Goal: Use online tool/utility: Use online tool/utility

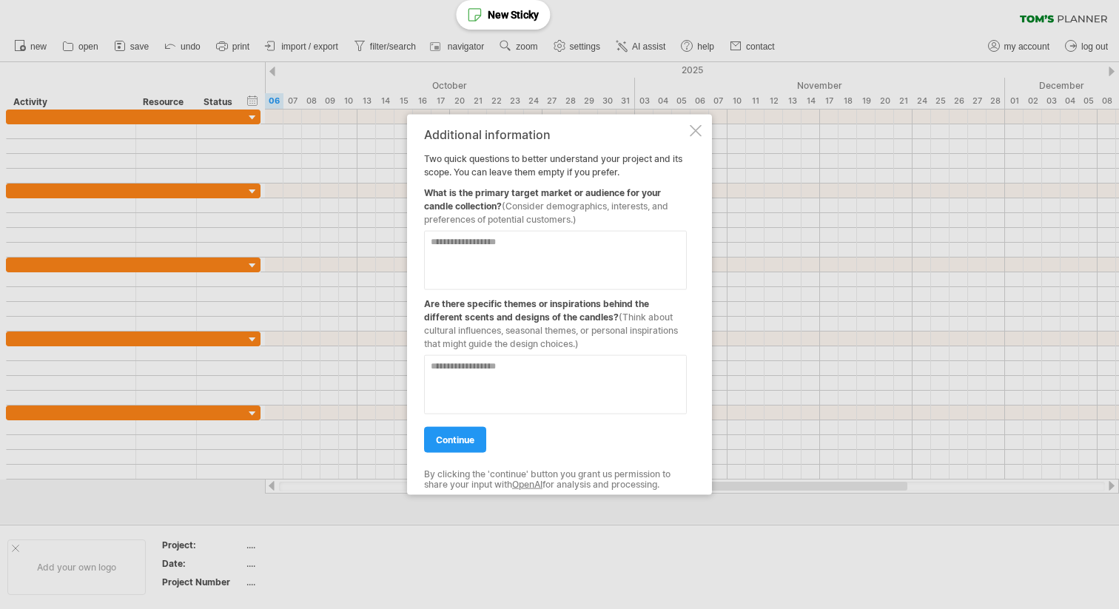
click at [577, 252] on textarea at bounding box center [555, 259] width 263 height 59
type textarea "*"
type textarea "**********"
click at [496, 371] on textarea at bounding box center [555, 383] width 263 height 59
type textarea "**********"
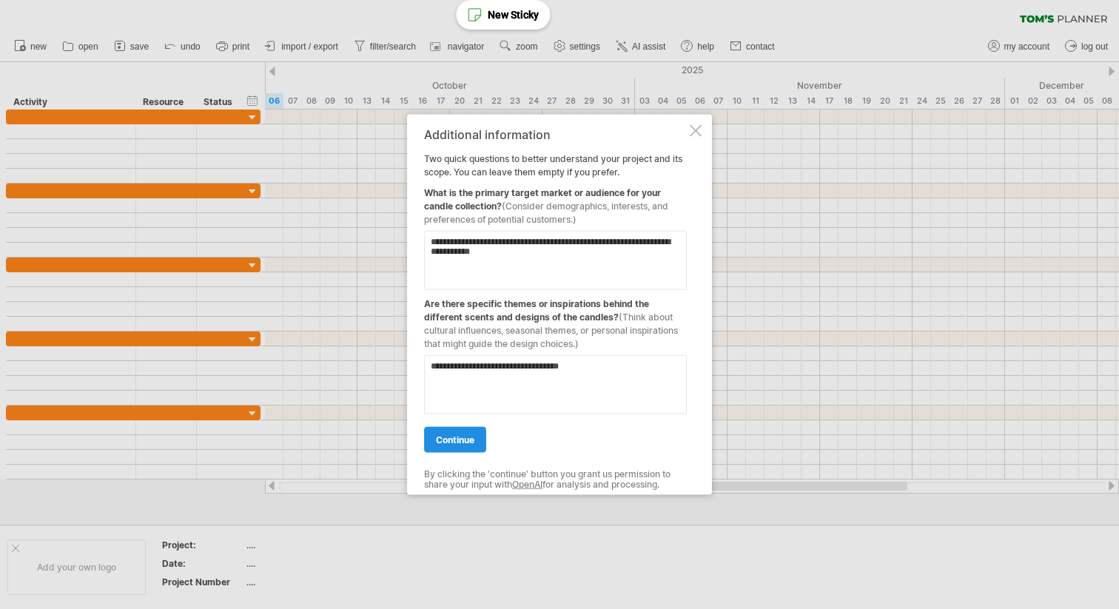
click at [440, 432] on link "continue" at bounding box center [455, 439] width 62 height 26
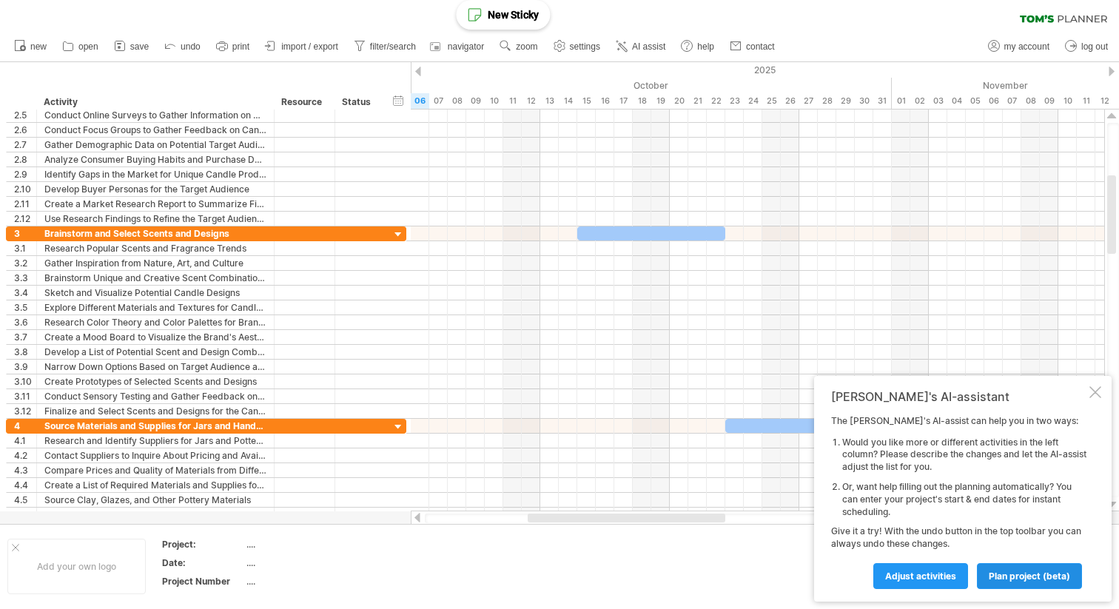
click at [1007, 576] on span "plan project (beta)" at bounding box center [1029, 575] width 81 height 11
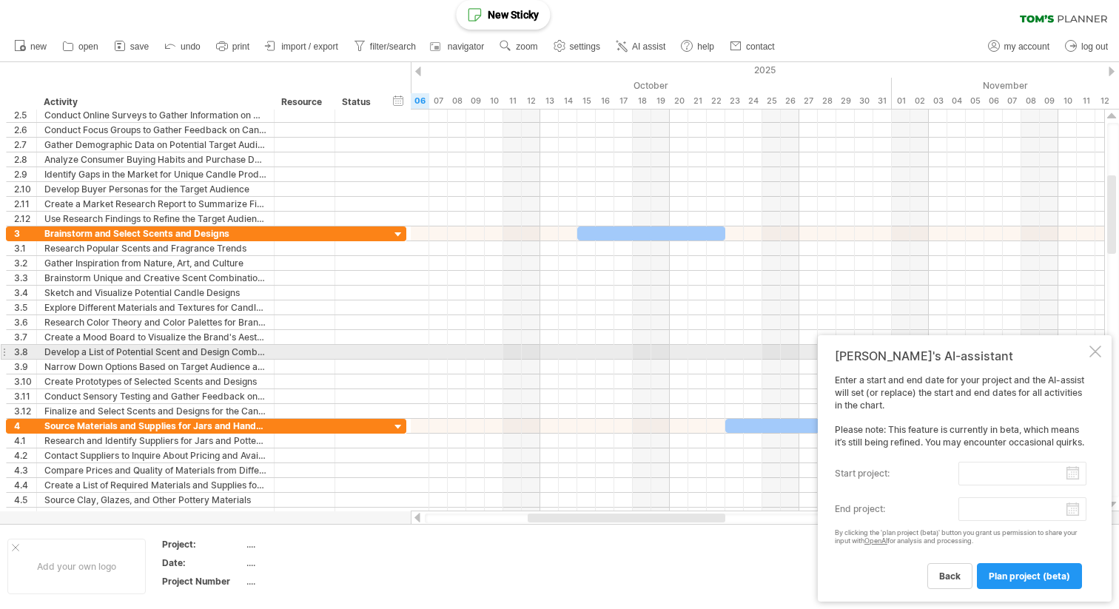
click at [1101, 351] on div "[PERSON_NAME]'s AI-assistant Enter a start and end date for your project and th…" at bounding box center [965, 468] width 294 height 266
click at [1100, 351] on div at bounding box center [1095, 352] width 12 height 12
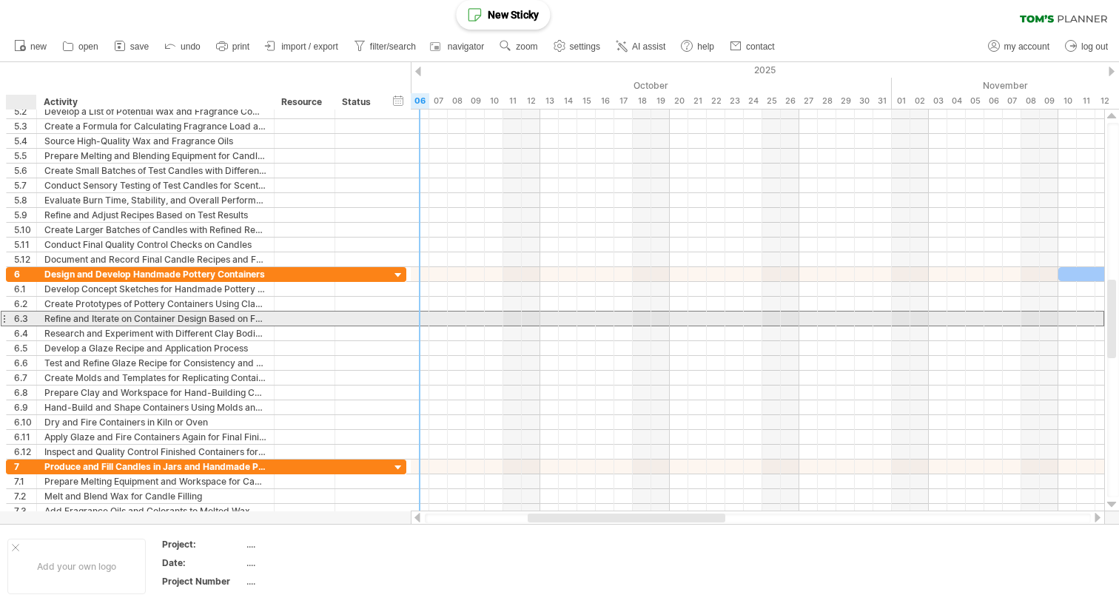
click at [25, 317] on div "6.3" at bounding box center [25, 319] width 22 height 14
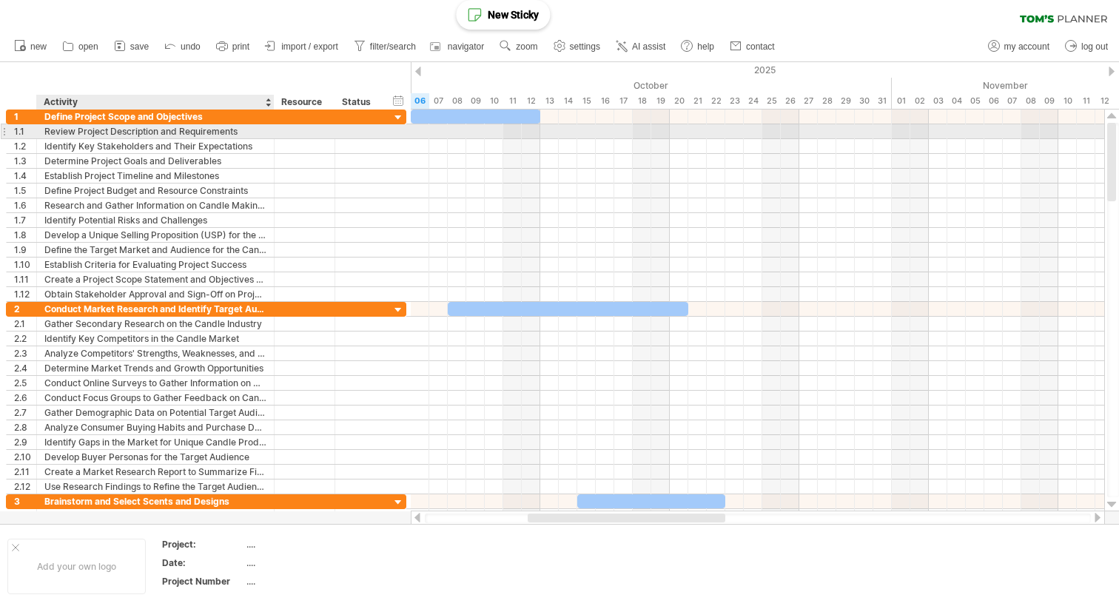
click at [123, 135] on div "Review Project Description and Requirements" at bounding box center [155, 131] width 222 height 14
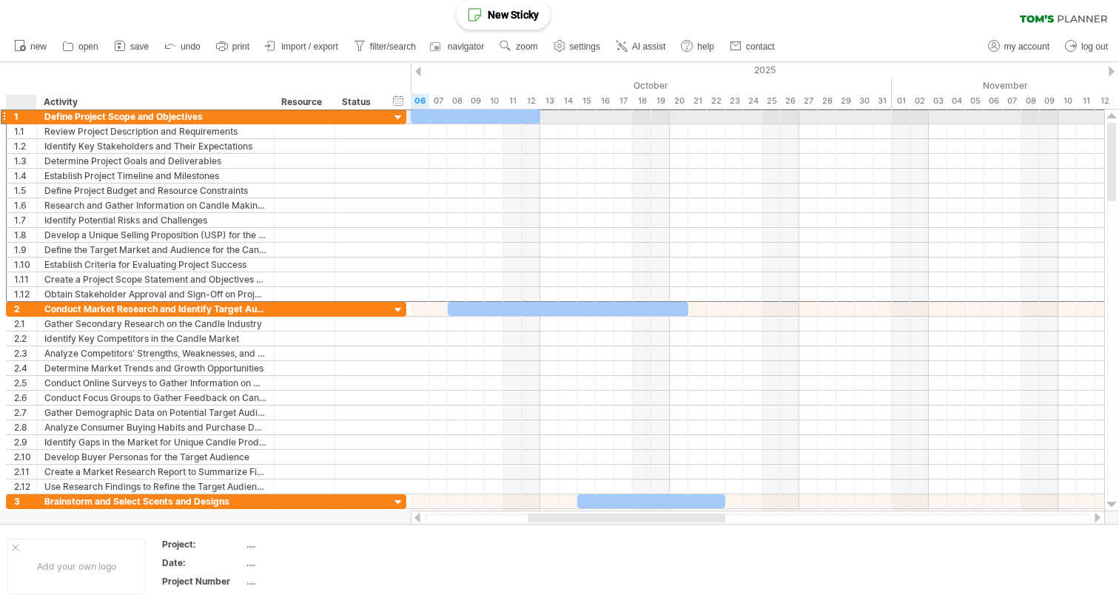
click at [14, 116] on div "1" at bounding box center [25, 117] width 22 height 14
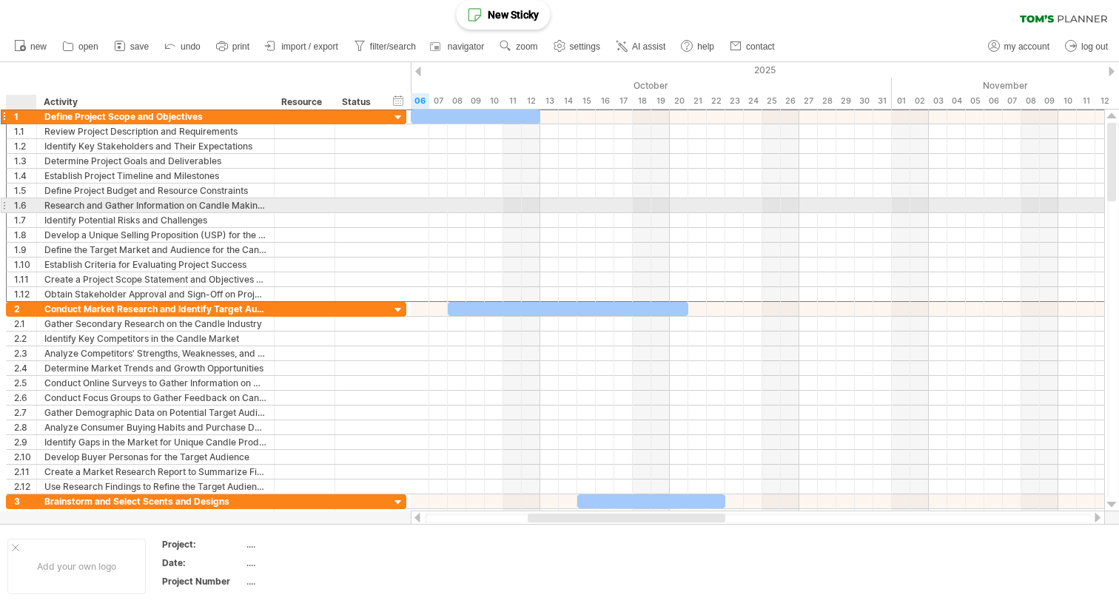
click at [27, 207] on div "1.6" at bounding box center [25, 205] width 22 height 14
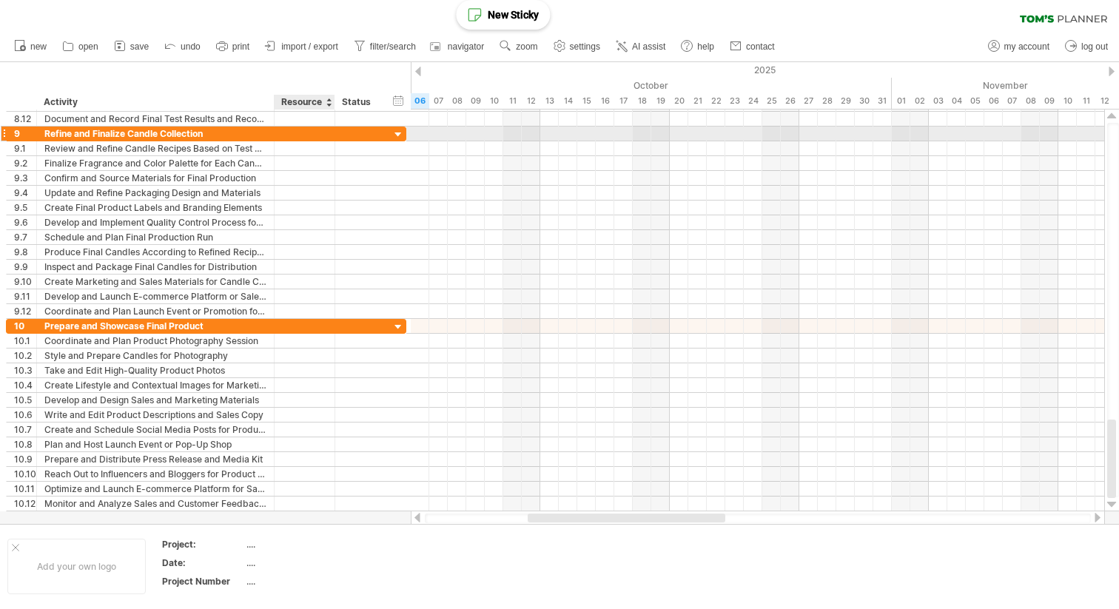
click at [330, 134] on div at bounding box center [332, 134] width 7 height 15
click at [397, 134] on div at bounding box center [398, 135] width 14 height 14
